Goal: Task Accomplishment & Management: Complete application form

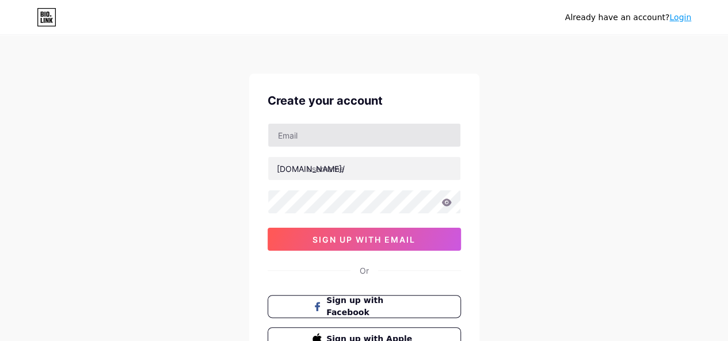
type input "[EMAIL_ADDRESS][DOMAIN_NAME]"
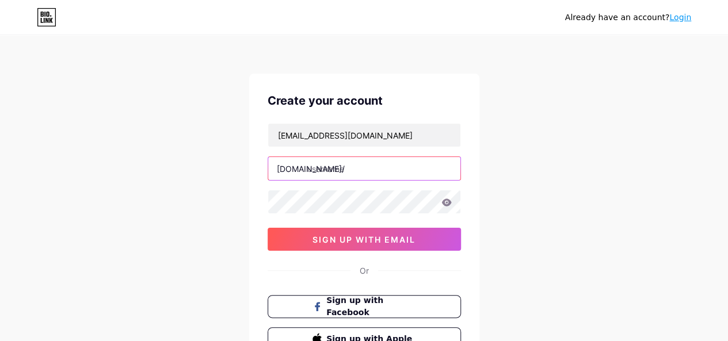
click at [337, 170] on input "text" at bounding box center [364, 168] width 192 height 23
paste input "nolanhillphysiotherapy"
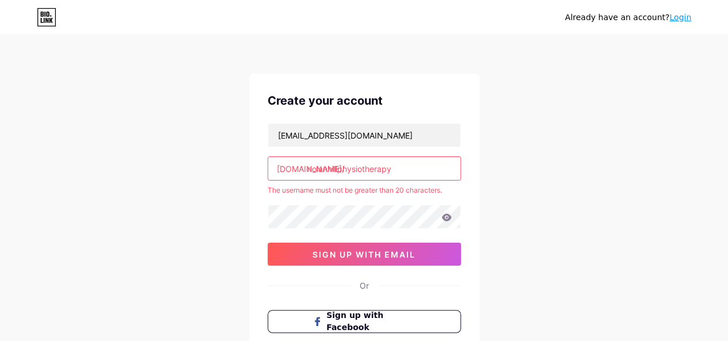
drag, startPoint x: 340, startPoint y: 169, endPoint x: 390, endPoint y: 171, distance: 50.7
click at [390, 171] on input "nolanhillphysiotherapy" at bounding box center [364, 168] width 192 height 23
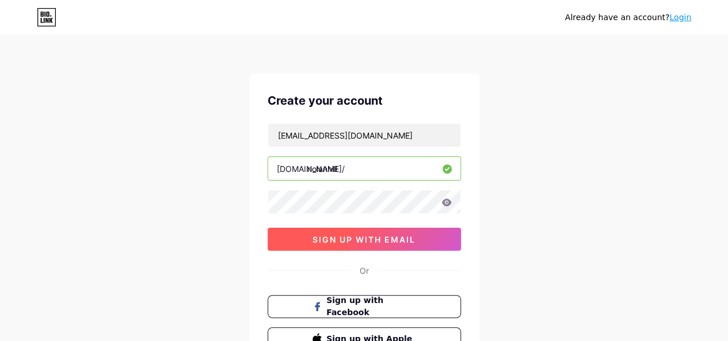
type input "nolanhill"
click at [374, 242] on span "sign up with email" at bounding box center [364, 240] width 103 height 10
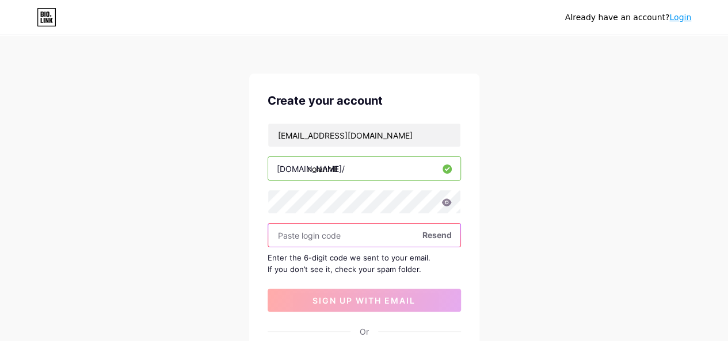
paste input "509851"
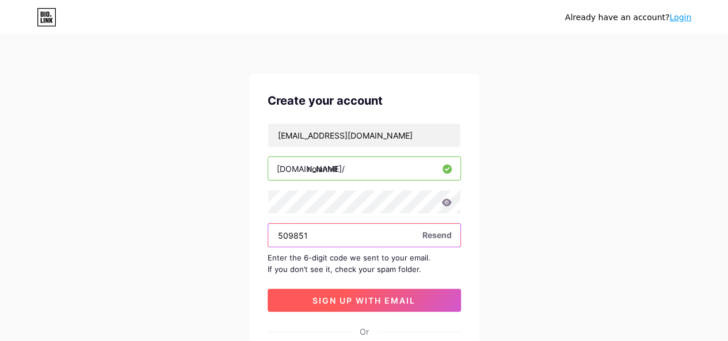
type input "509851"
click at [377, 309] on button "sign up with email" at bounding box center [364, 300] width 193 height 23
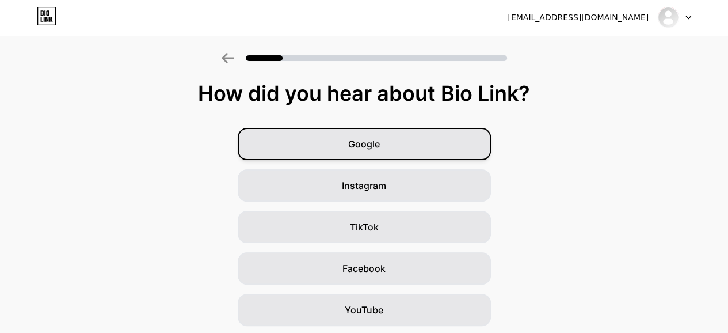
click at [362, 144] on span "Google" at bounding box center [364, 144] width 32 height 14
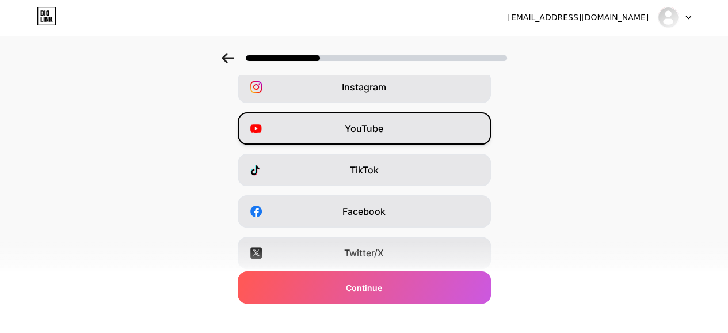
scroll to position [221, 0]
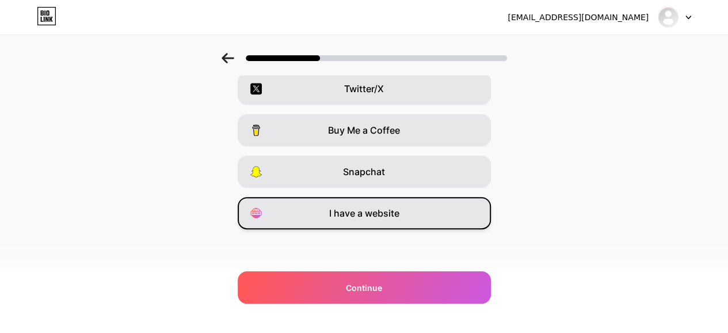
click at [375, 211] on span "I have a website" at bounding box center [364, 213] width 70 height 14
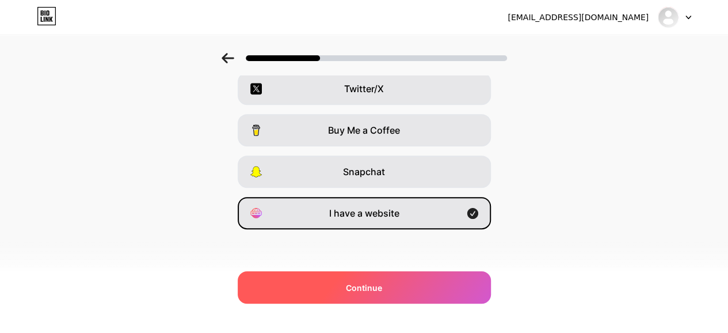
click at [366, 280] on div "Continue" at bounding box center [364, 287] width 253 height 32
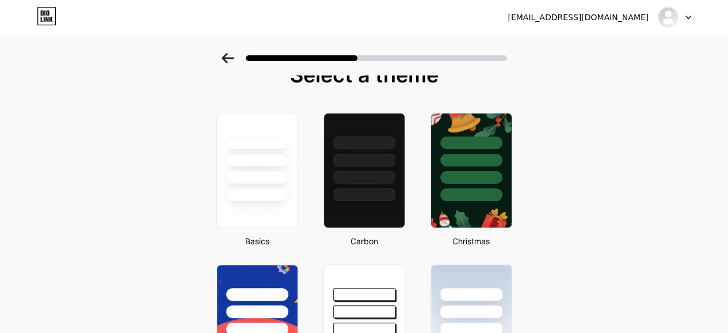
scroll to position [0, 0]
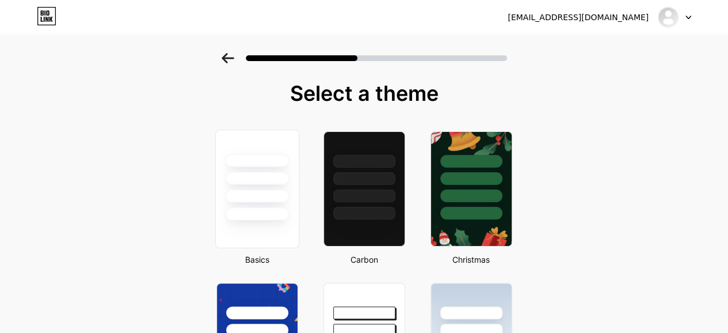
click at [275, 206] on div at bounding box center [256, 175] width 83 height 90
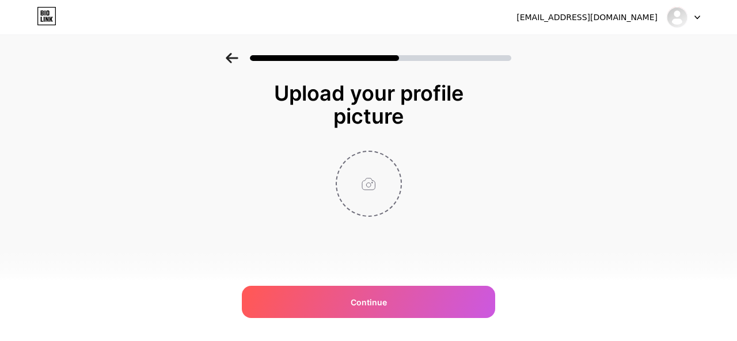
click at [360, 185] on input "file" at bounding box center [369, 184] width 64 height 64
type input "C:\fakepath\[PERSON_NAME] logo.png"
click at [359, 185] on img at bounding box center [369, 184] width 66 height 66
click at [393, 159] on circle at bounding box center [395, 159] width 13 height 13
click at [373, 185] on input "file" at bounding box center [369, 184] width 64 height 64
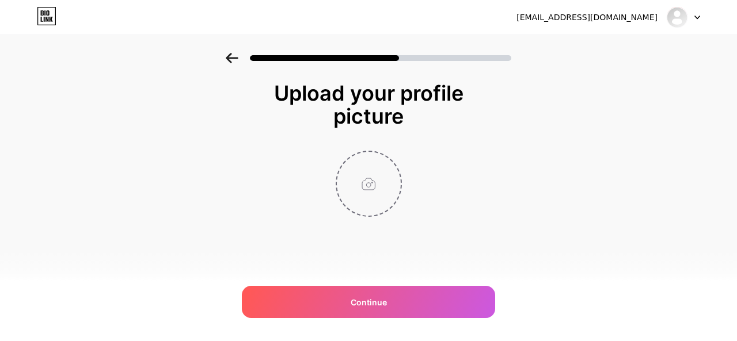
type input "C:\fakepath\[DATE] Anis Free Upload (1).jpg"
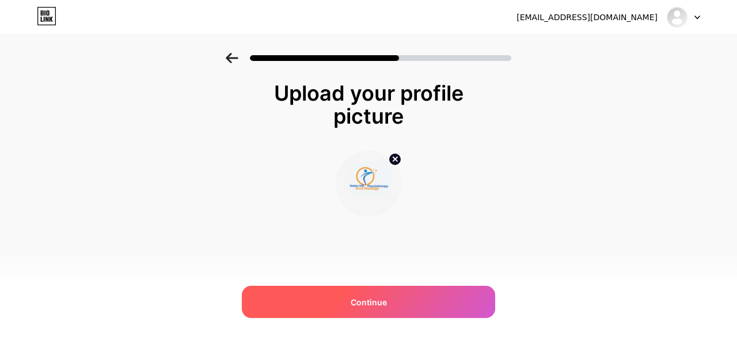
click at [381, 302] on span "Continue" at bounding box center [369, 302] width 36 height 12
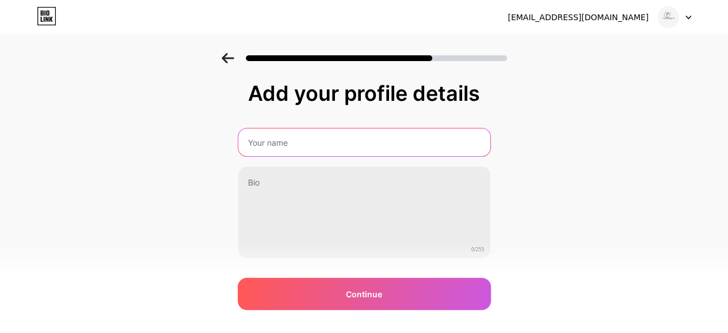
click at [266, 144] on input "text" at bounding box center [364, 142] width 252 height 28
type input "[PERSON_NAME] Physiotherapy"
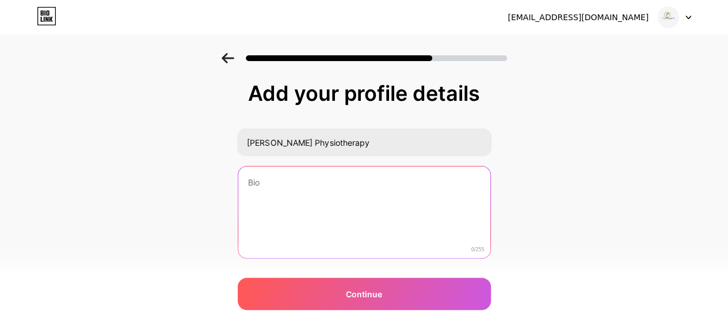
click at [327, 184] on textarea at bounding box center [364, 212] width 252 height 93
paste textarea "[PERSON_NAME] Physiotherapy & Massage (located in [GEOGRAPHIC_DATA]) is a leadi…"
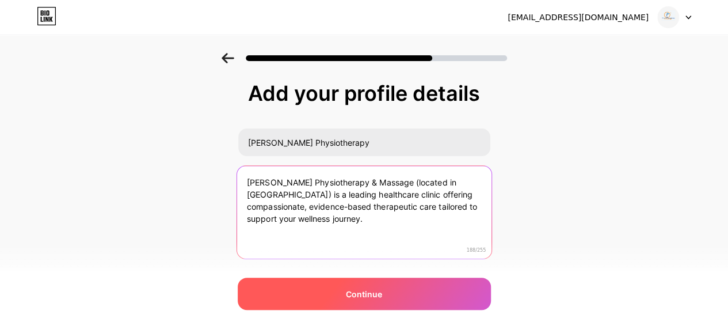
type textarea "[PERSON_NAME] Physiotherapy & Massage (located in [GEOGRAPHIC_DATA]) is a leadi…"
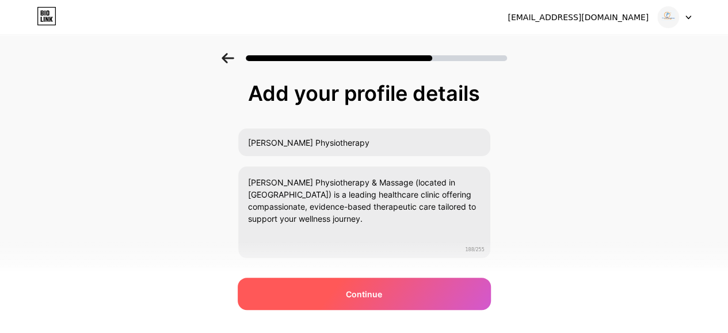
click at [371, 298] on span "Continue" at bounding box center [364, 294] width 36 height 12
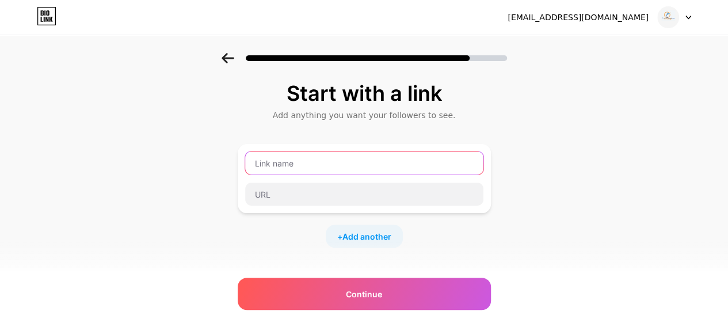
click at [299, 164] on input "text" at bounding box center [364, 162] width 238 height 23
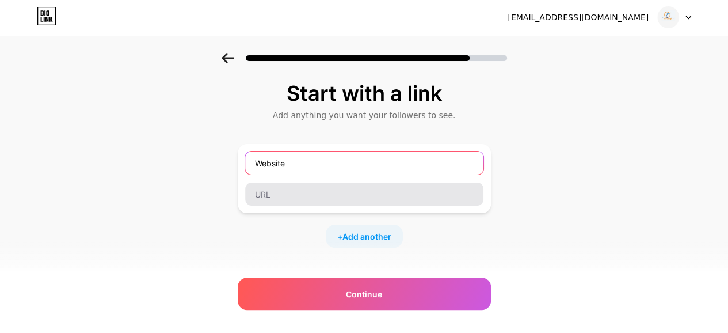
type input "Website"
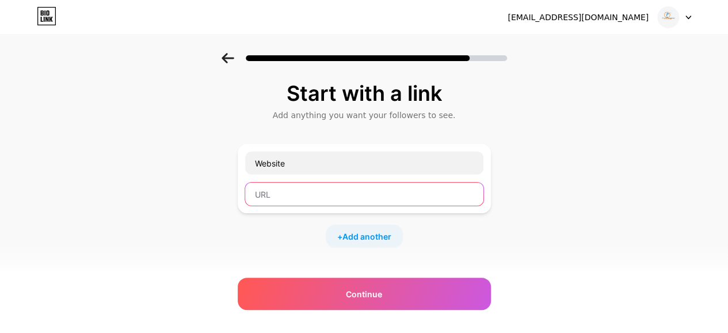
click at [283, 189] on input "text" at bounding box center [364, 193] width 238 height 23
paste input "[URL][DOMAIN_NAME]"
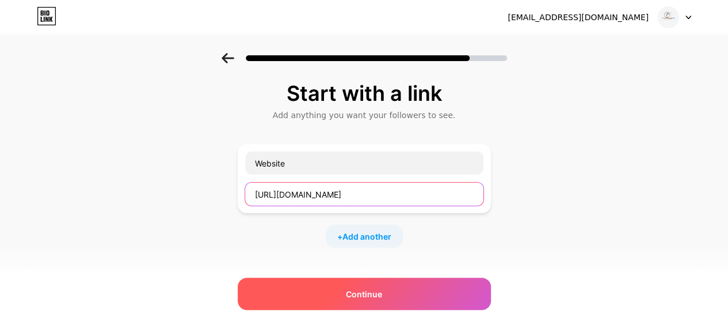
type input "[URL][DOMAIN_NAME]"
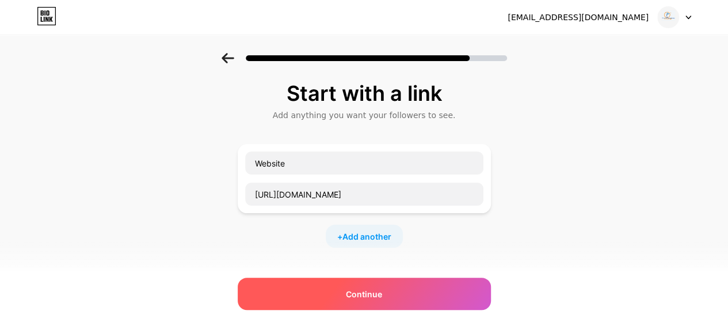
click at [374, 294] on span "Continue" at bounding box center [364, 294] width 36 height 12
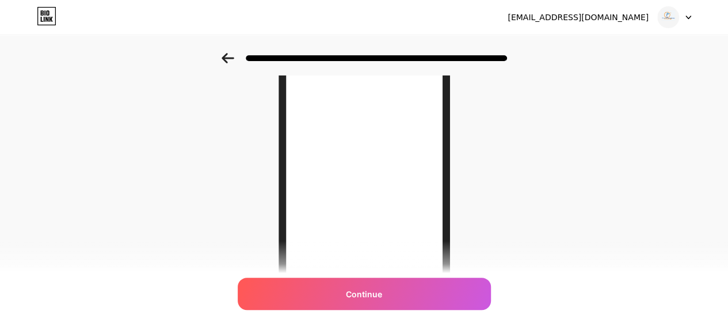
scroll to position [173, 0]
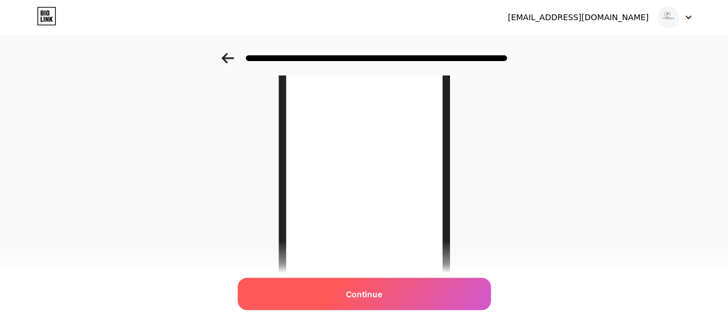
click at [360, 298] on span "Continue" at bounding box center [364, 294] width 36 height 12
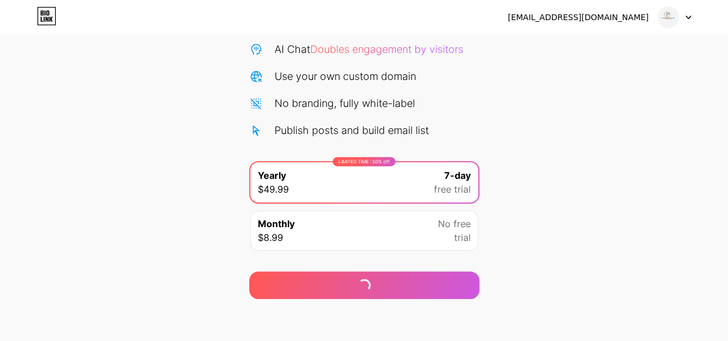
scroll to position [121, 0]
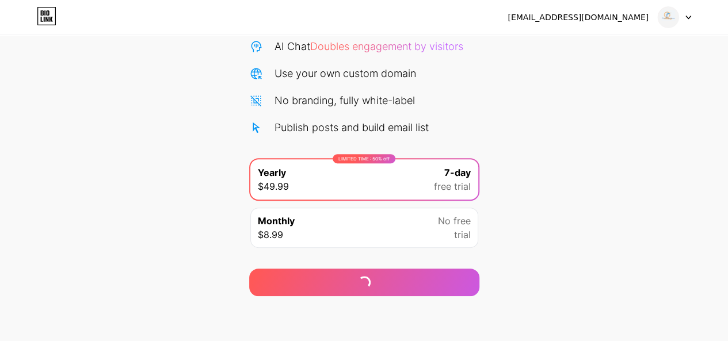
click at [683, 17] on div at bounding box center [674, 17] width 33 height 21
click at [613, 17] on div "[EMAIL_ADDRESS][DOMAIN_NAME]" at bounding box center [578, 18] width 141 height 12
